Goal: Transaction & Acquisition: Purchase product/service

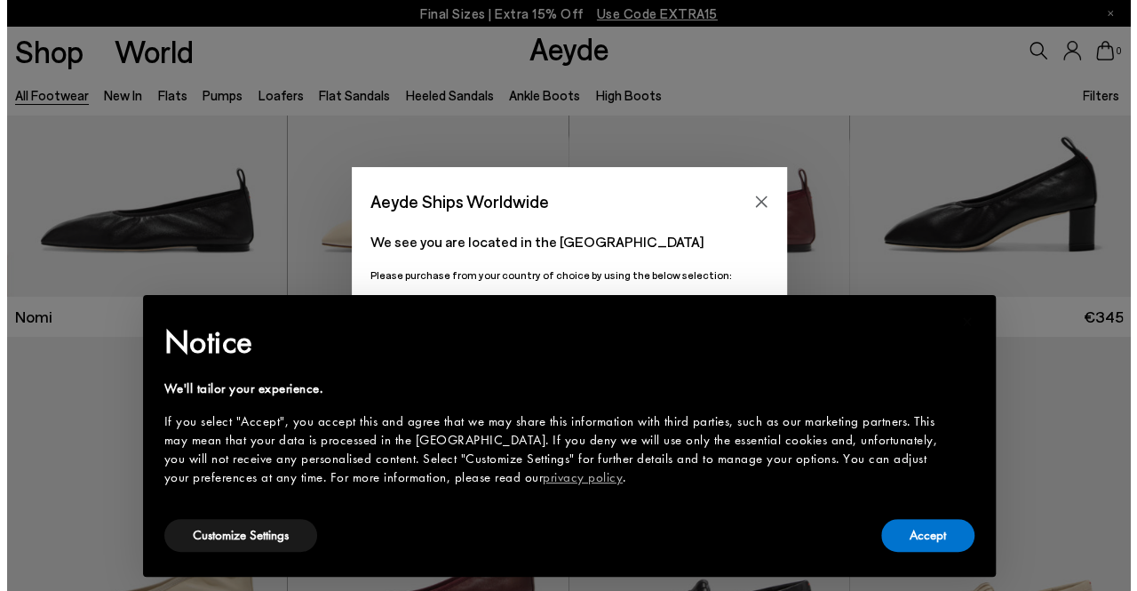
scroll to position [178, 0]
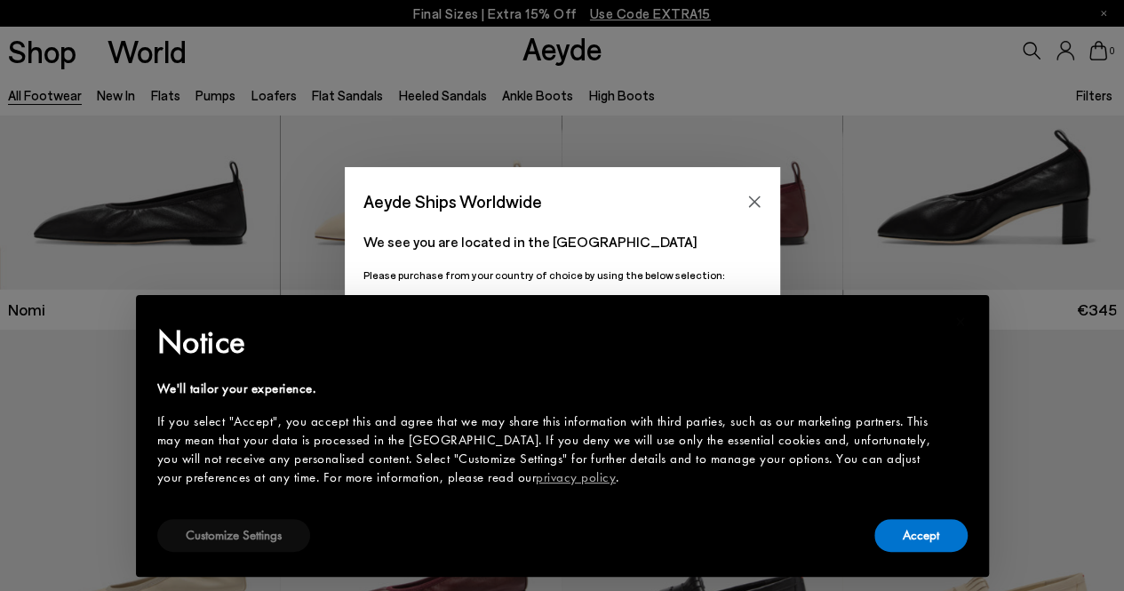
click at [233, 537] on button "Customize Settings" at bounding box center [233, 535] width 153 height 33
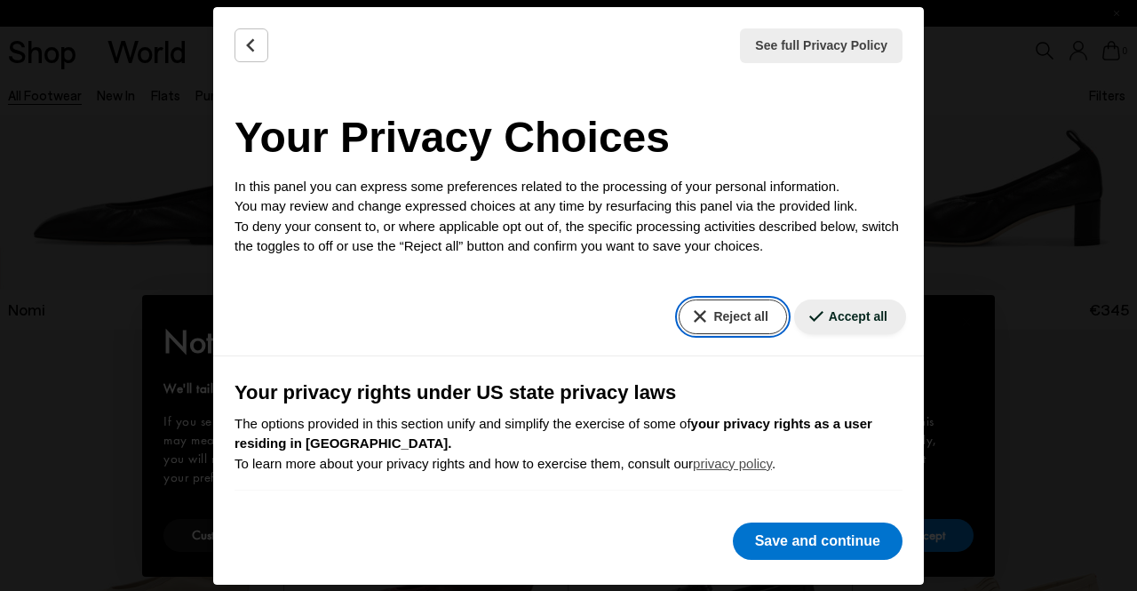
click at [704, 330] on button "Reject all" at bounding box center [732, 316] width 107 height 35
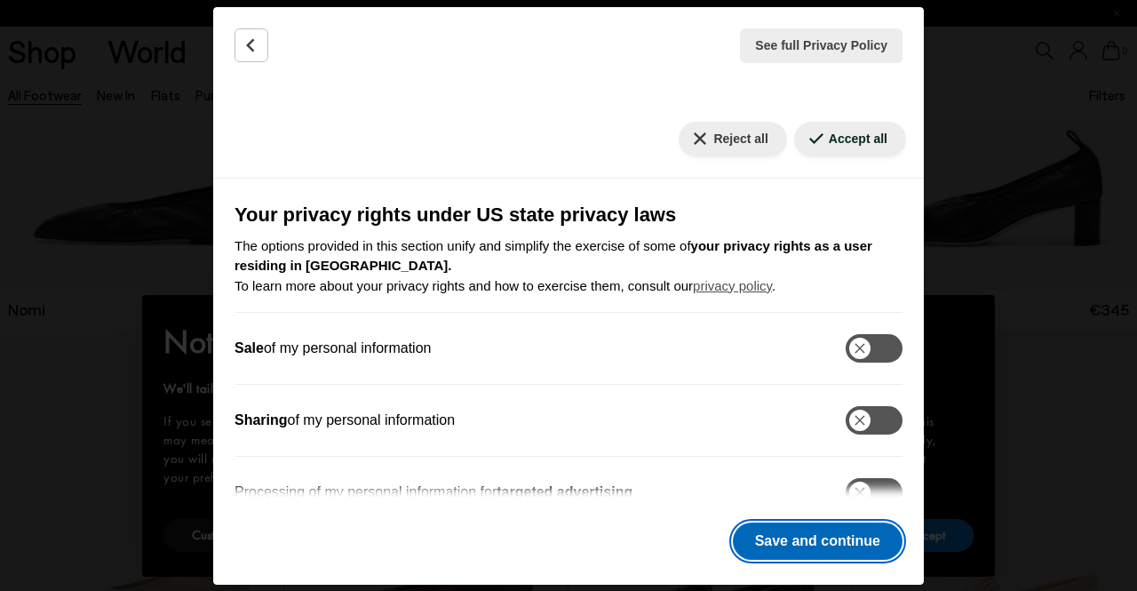
click at [798, 538] on button "Save and continue" at bounding box center [818, 540] width 170 height 37
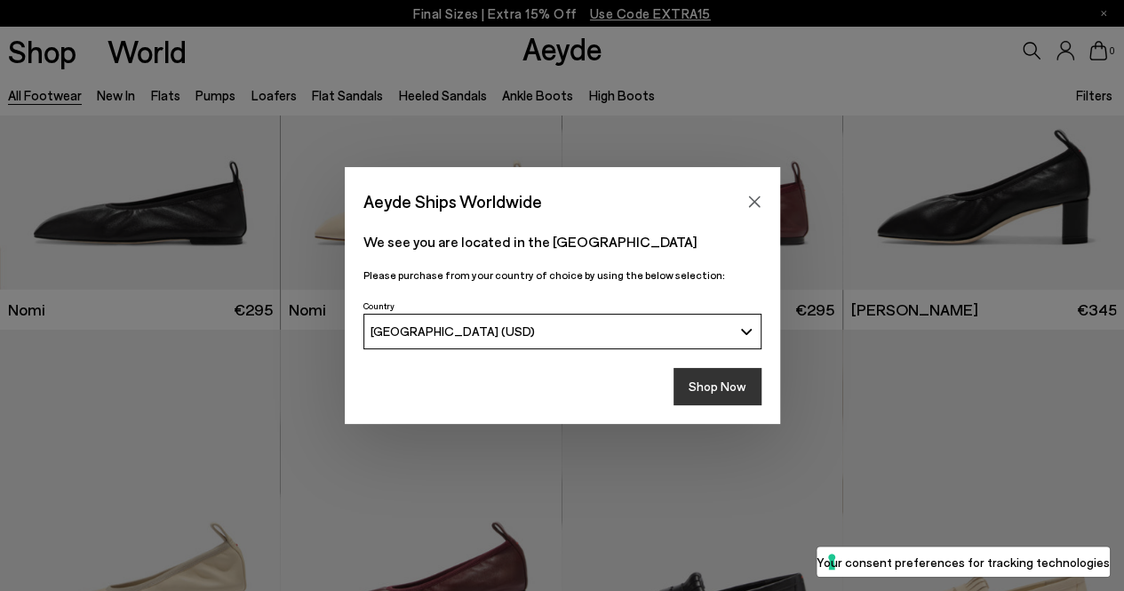
click at [712, 389] on button "Shop Now" at bounding box center [717, 386] width 88 height 37
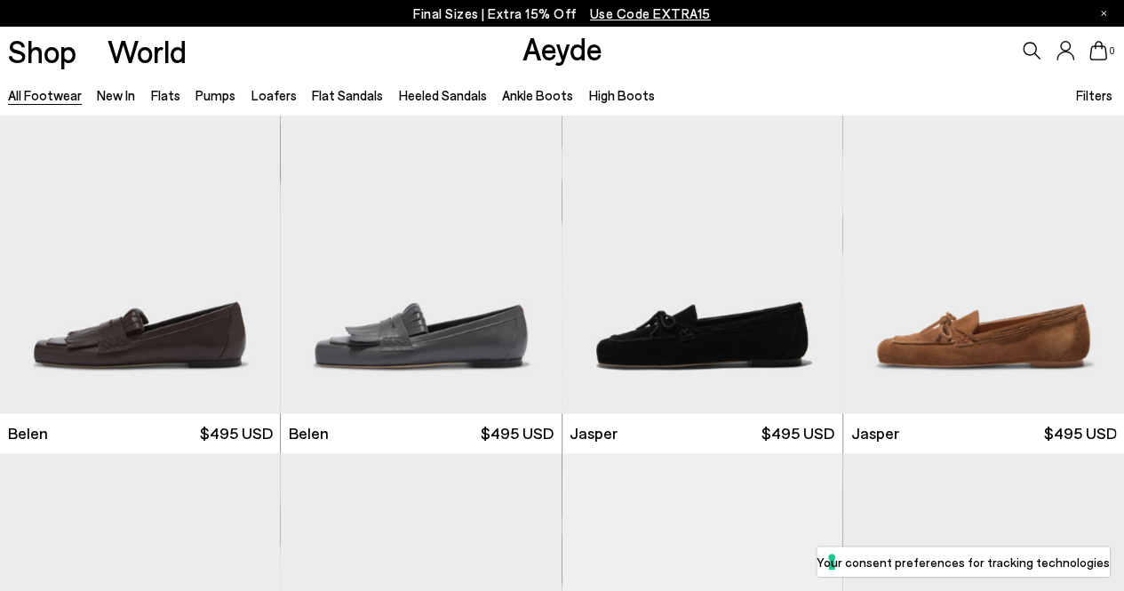
scroll to position [888, 0]
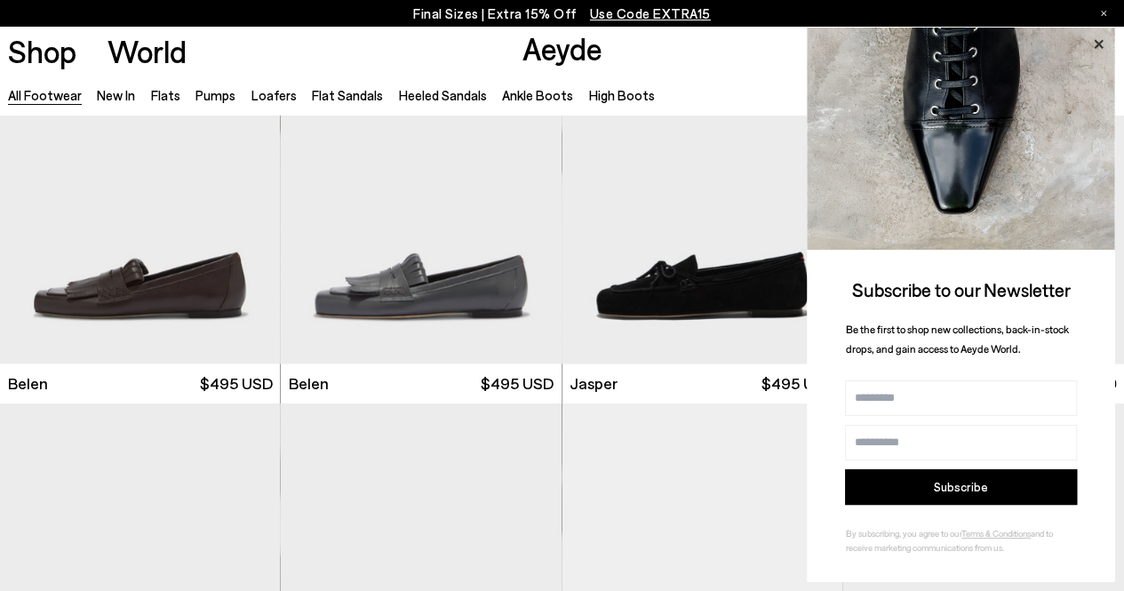
click at [1096, 41] on icon at bounding box center [1097, 44] width 23 height 23
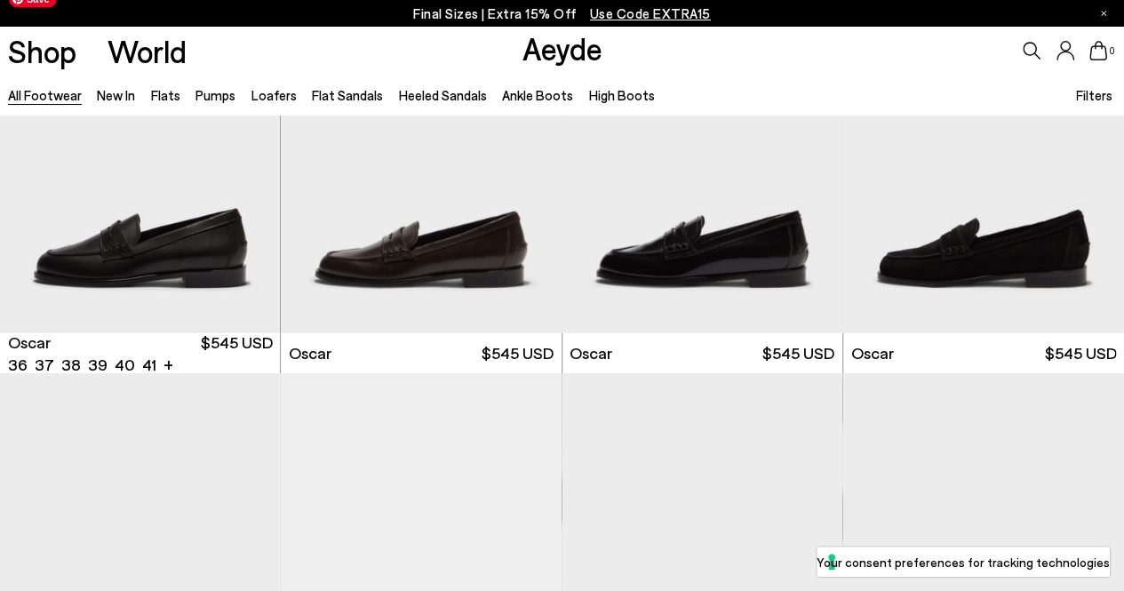
scroll to position [2932, 0]
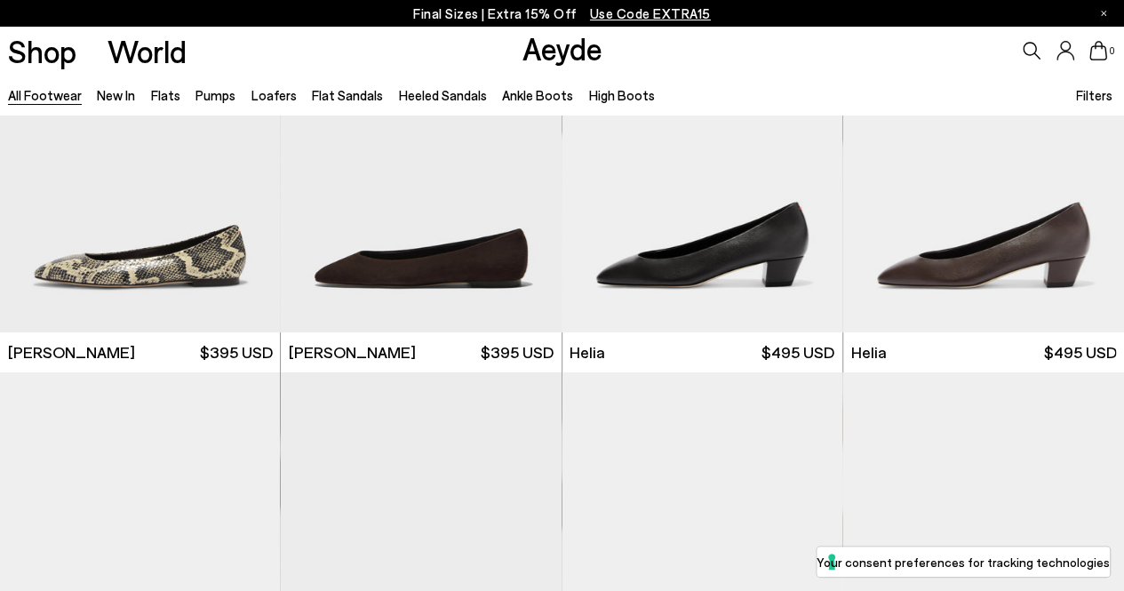
scroll to position [3287, 0]
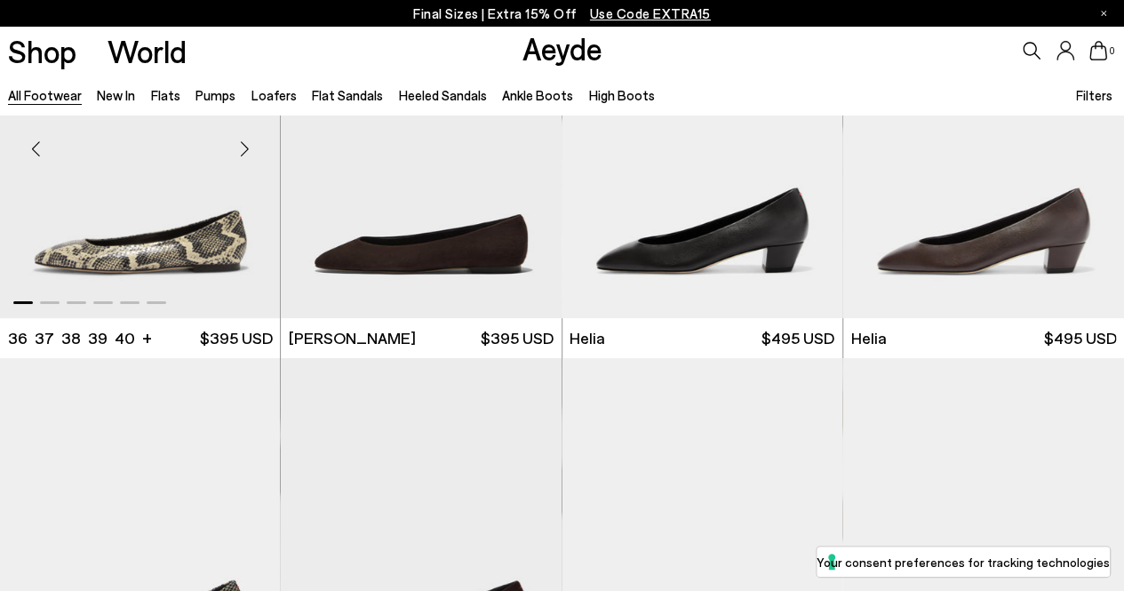
click at [98, 261] on img "1 / 6" at bounding box center [140, 142] width 281 height 353
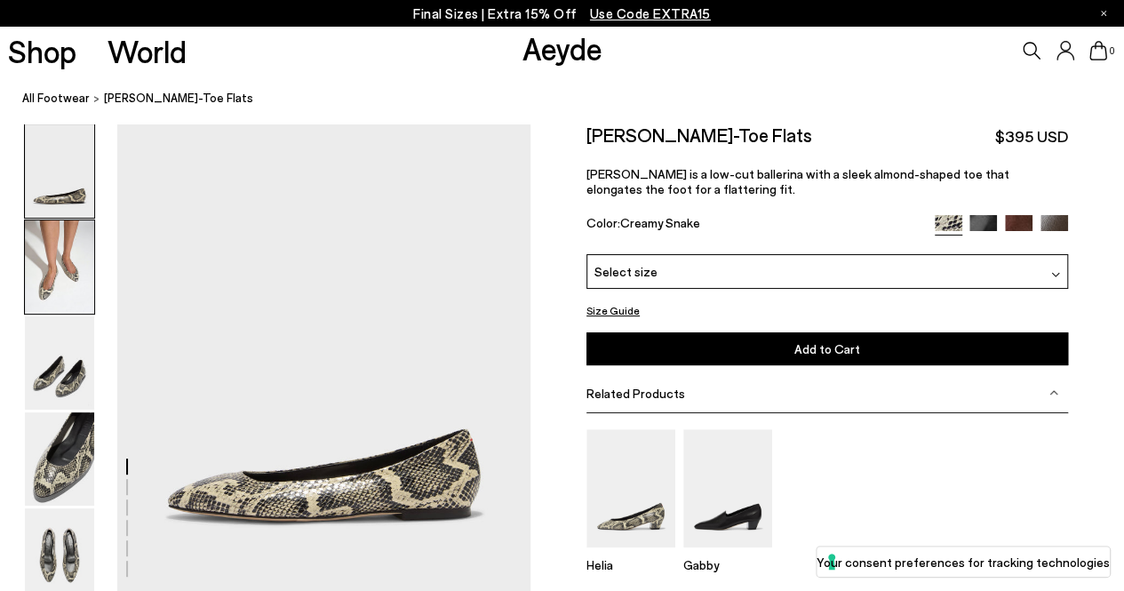
click at [43, 278] on img at bounding box center [59, 266] width 69 height 93
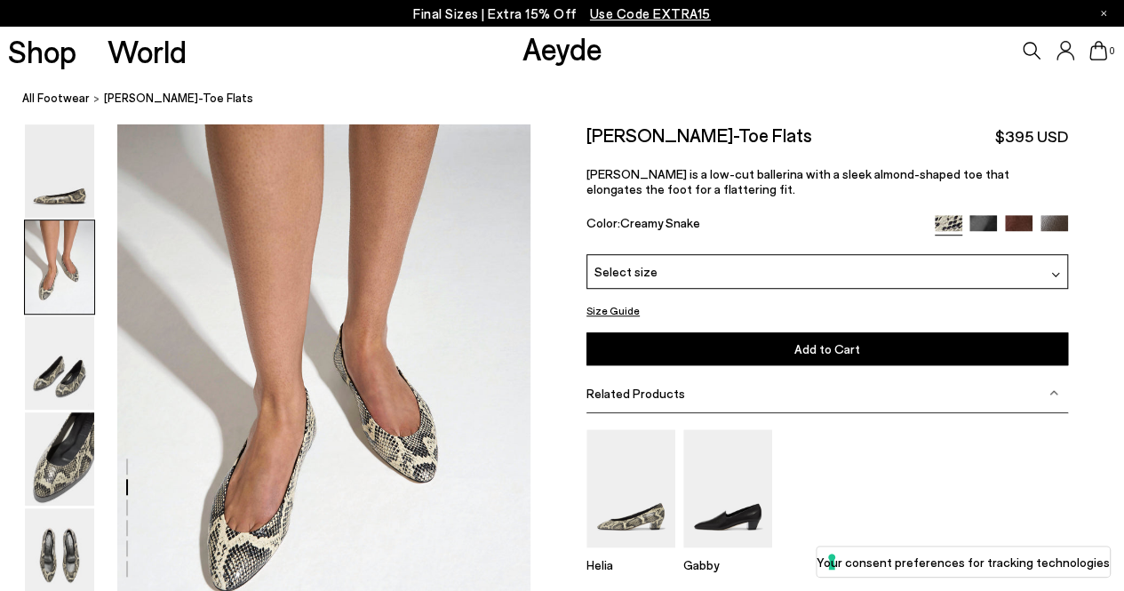
scroll to position [472, 0]
click at [62, 440] on img at bounding box center [59, 458] width 69 height 93
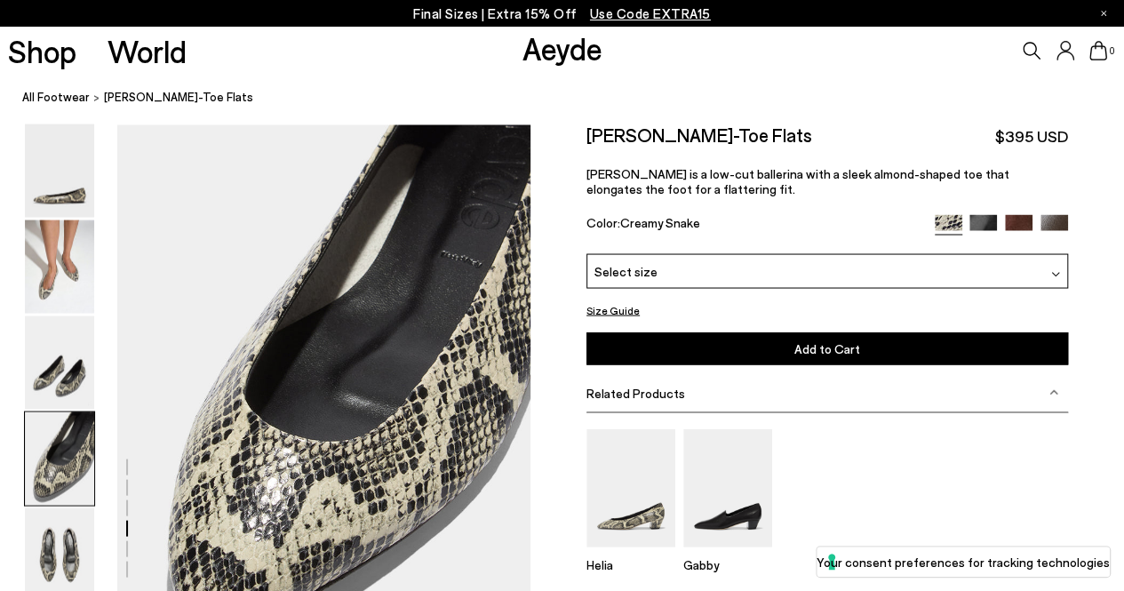
scroll to position [1578, 0]
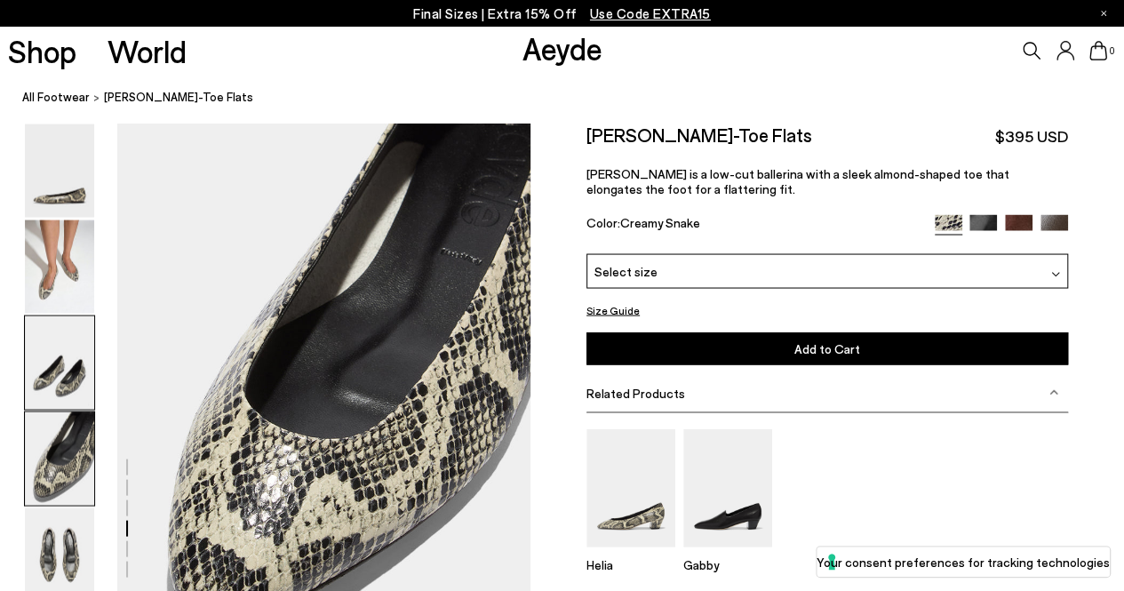
click at [44, 377] on img at bounding box center [59, 362] width 69 height 93
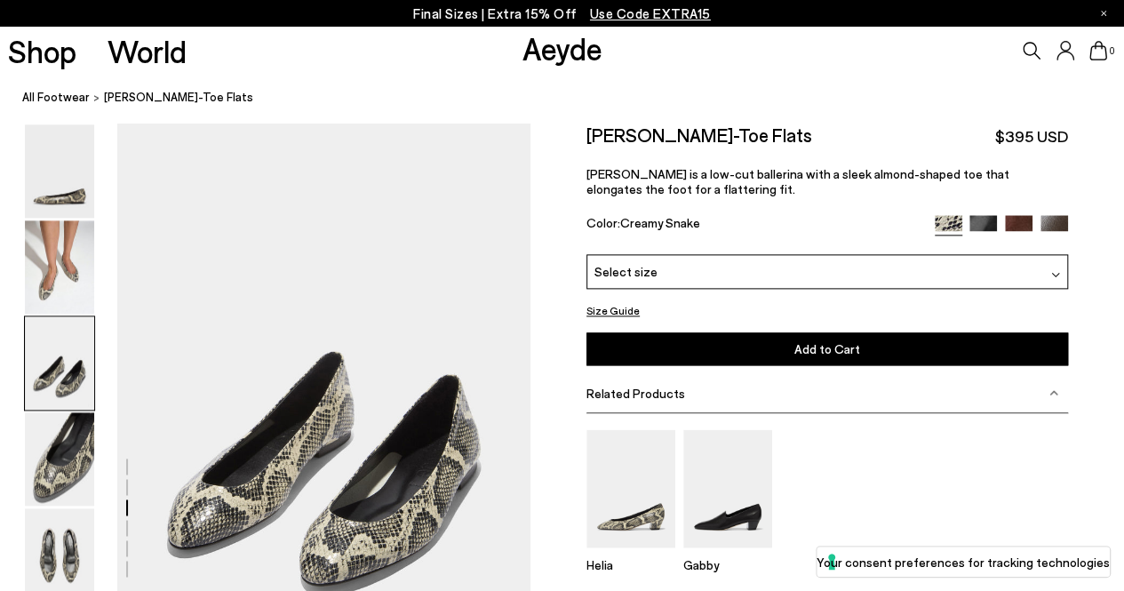
scroll to position [1025, 0]
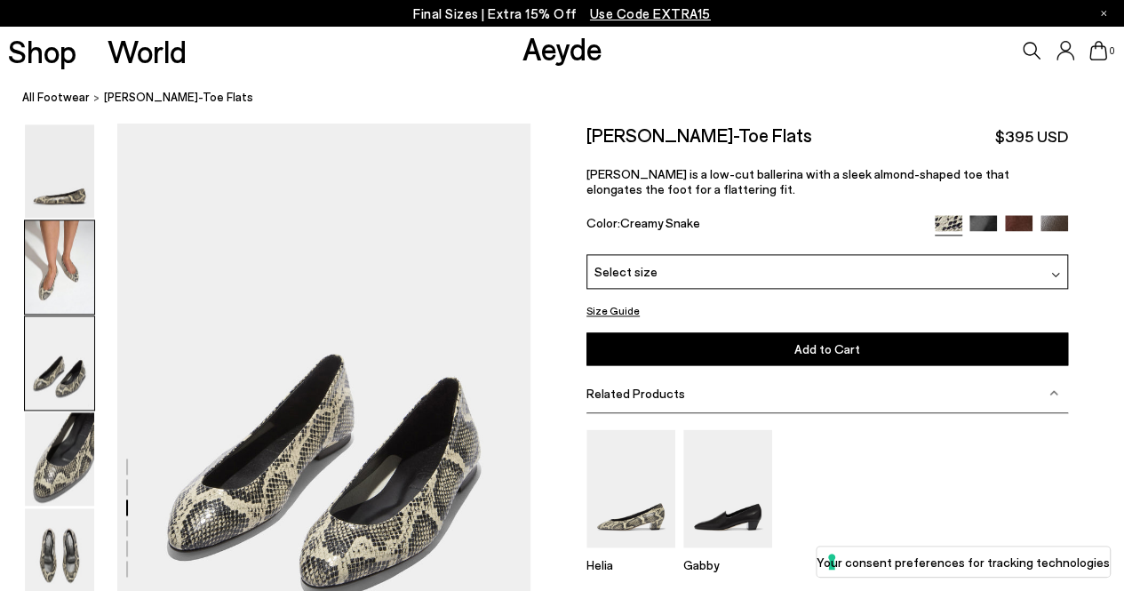
click at [62, 292] on img at bounding box center [59, 266] width 69 height 93
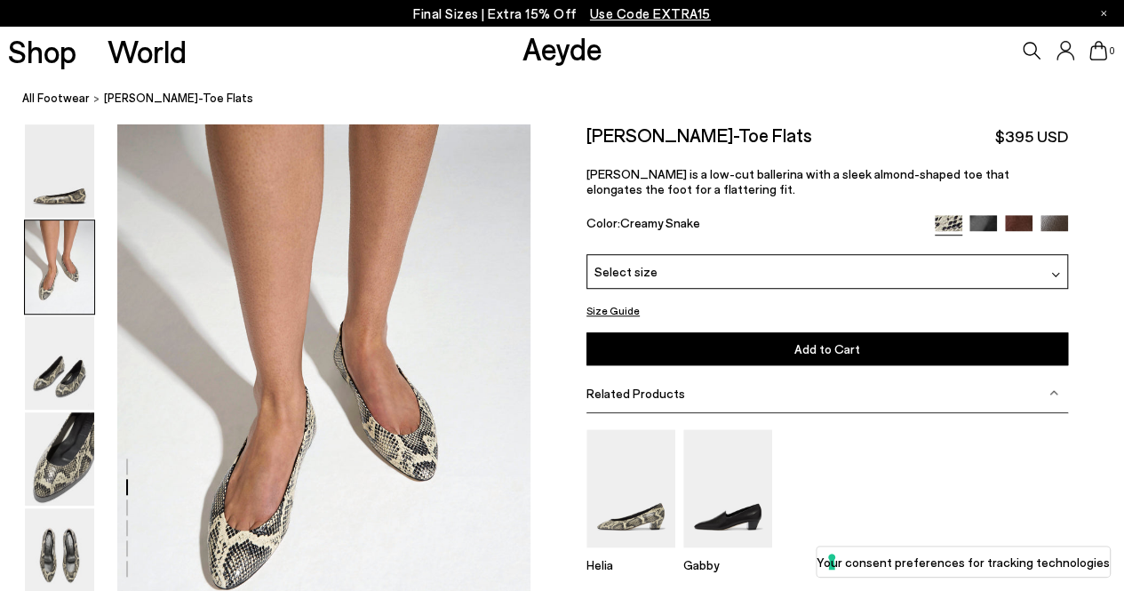
scroll to position [472, 0]
click at [70, 195] on img at bounding box center [59, 170] width 69 height 93
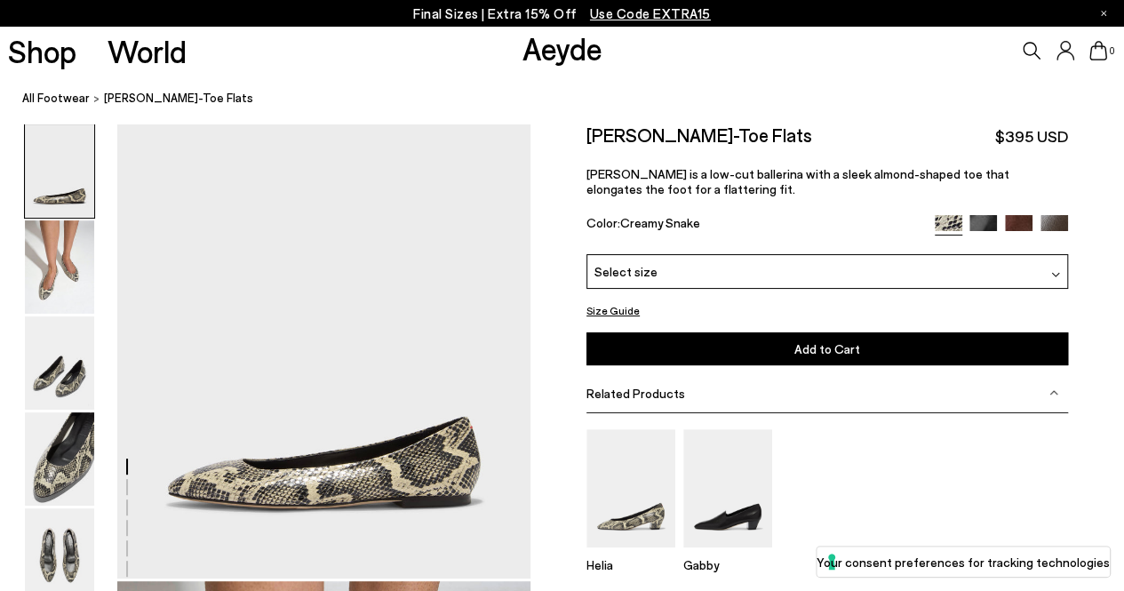
scroll to position [0, 0]
